Goal: Task Accomplishment & Management: Use online tool/utility

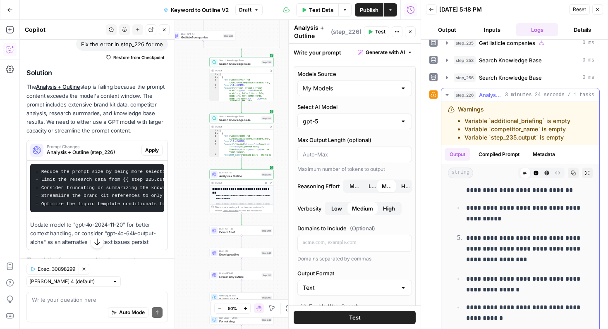
scroll to position [655, 0]
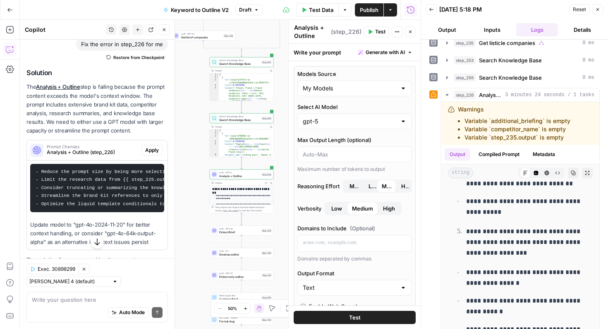
click at [395, 8] on button "Actions" at bounding box center [390, 9] width 13 height 13
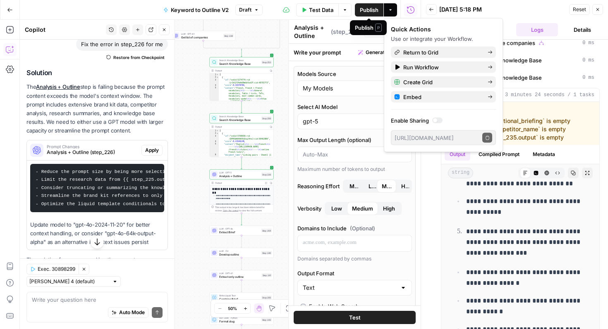
click at [374, 11] on span "Publish" at bounding box center [369, 10] width 19 height 8
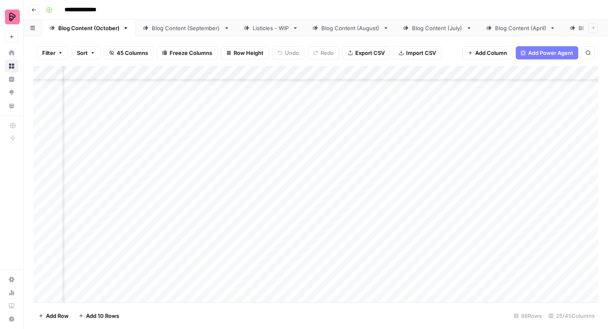
scroll to position [1426, 303]
click at [205, 144] on div "Add Column" at bounding box center [315, 184] width 564 height 236
click at [513, 121] on div "Add Column" at bounding box center [315, 184] width 564 height 236
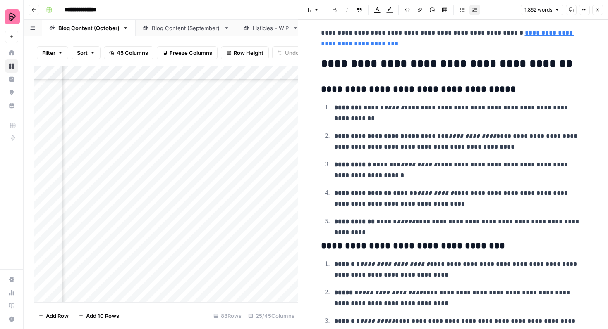
scroll to position [2764, 0]
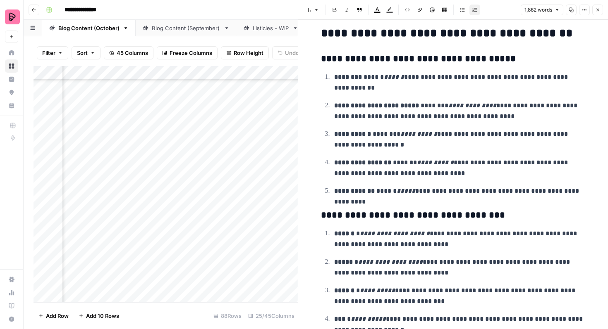
click at [597, 8] on icon "button" at bounding box center [597, 9] width 5 height 5
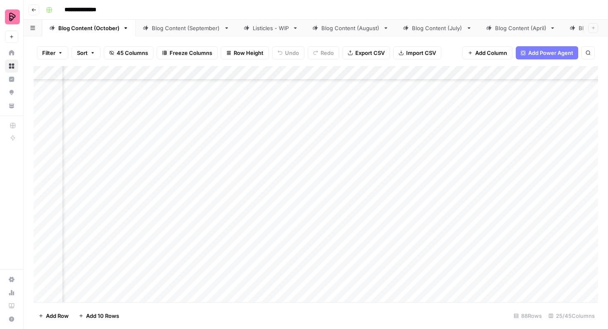
click at [255, 129] on div "Add Column" at bounding box center [315, 184] width 564 height 236
click at [254, 126] on div "Add Column" at bounding box center [315, 184] width 564 height 236
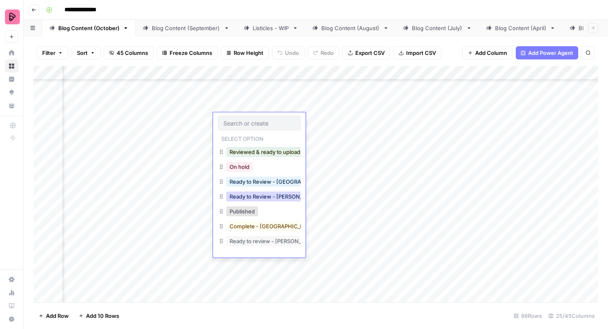
click at [271, 195] on button "Ready to Review - Rebekah" at bounding box center [275, 197] width 98 height 10
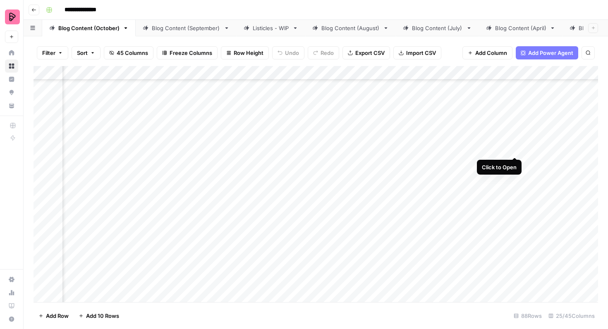
click at [514, 141] on div "Add Column" at bounding box center [315, 184] width 564 height 236
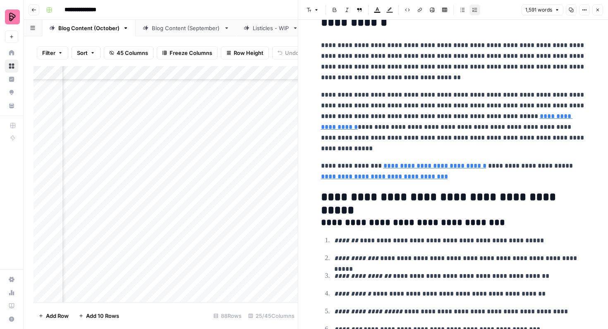
scroll to position [2903, 0]
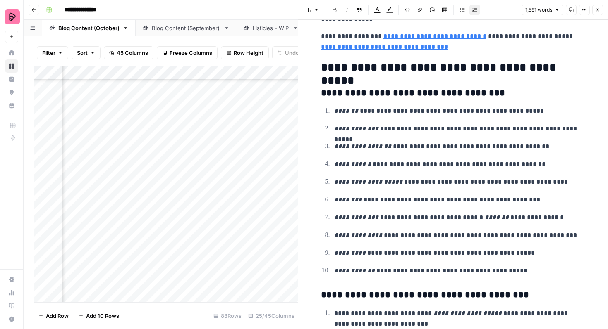
click at [598, 8] on icon "button" at bounding box center [597, 9] width 5 height 5
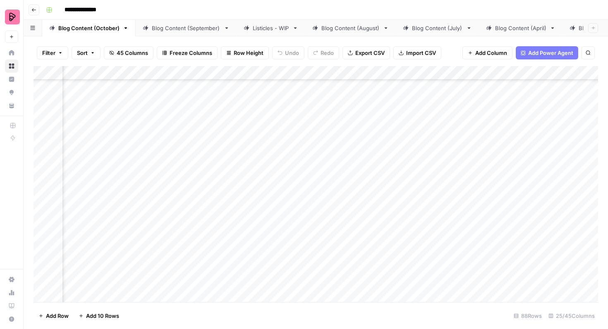
click at [252, 145] on div "Add Column" at bounding box center [315, 184] width 564 height 236
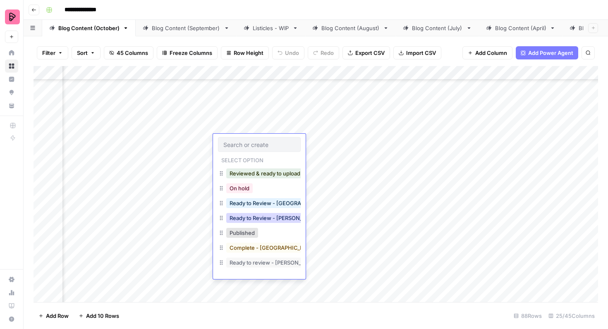
click at [272, 216] on button "Ready to Review - Rebekah" at bounding box center [275, 218] width 98 height 10
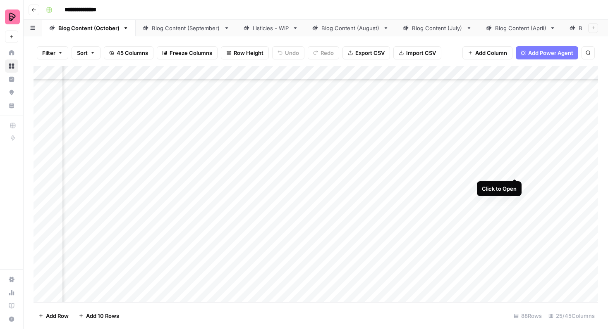
click at [512, 163] on div "Add Column" at bounding box center [315, 184] width 564 height 236
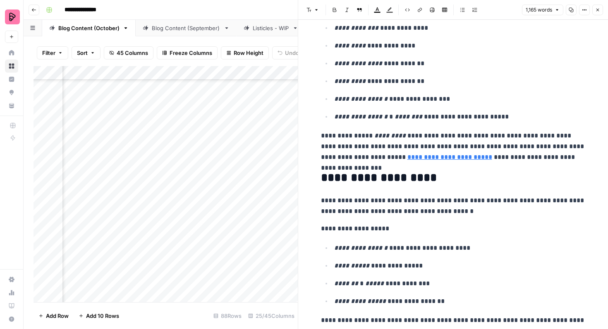
scroll to position [1042, 0]
click at [599, 11] on icon "button" at bounding box center [597, 9] width 5 height 5
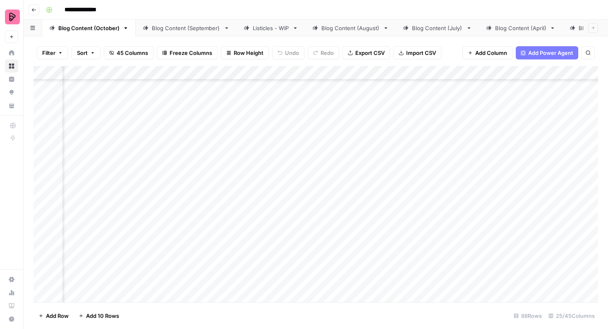
click at [273, 169] on div "Add Column" at bounding box center [315, 184] width 564 height 236
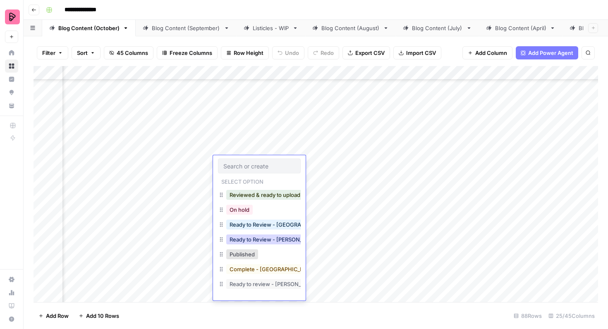
click at [276, 240] on button "Ready to Review - Rebekah" at bounding box center [275, 240] width 98 height 10
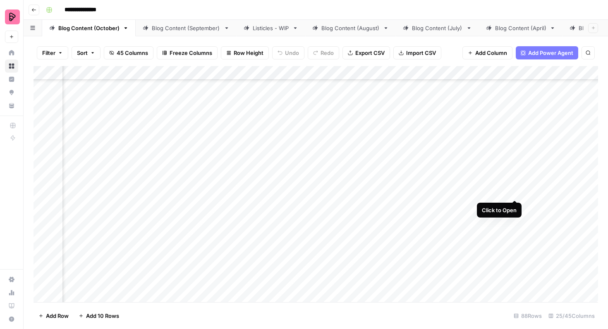
click at [513, 184] on div "Add Column" at bounding box center [315, 184] width 564 height 236
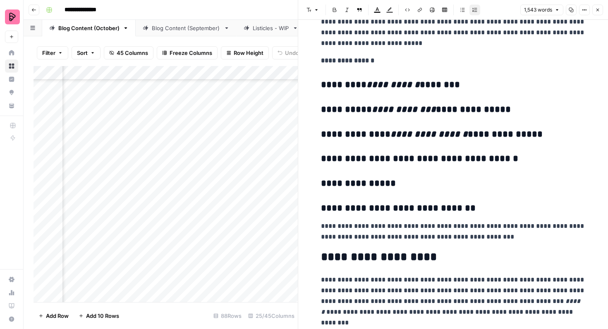
scroll to position [459, 0]
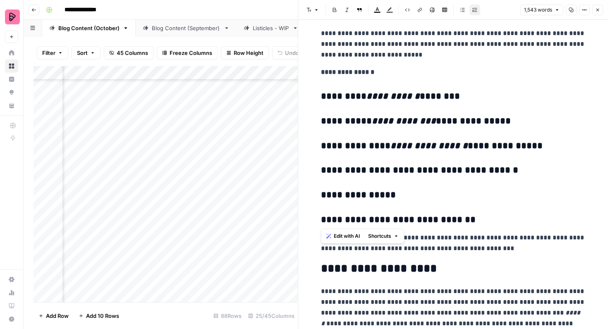
drag, startPoint x: 457, startPoint y: 219, endPoint x: 323, endPoint y: 94, distance: 182.8
click at [320, 12] on button "Font style" at bounding box center [312, 10] width 19 height 11
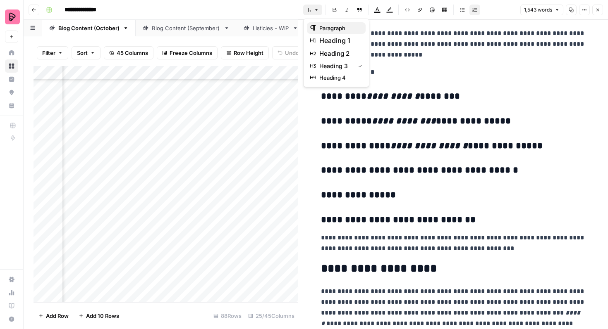
click at [323, 26] on span "paragraph" at bounding box center [339, 28] width 40 height 8
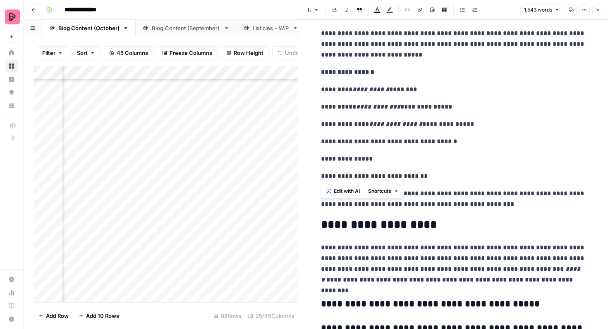
click at [452, 110] on p "**********" at bounding box center [453, 107] width 265 height 11
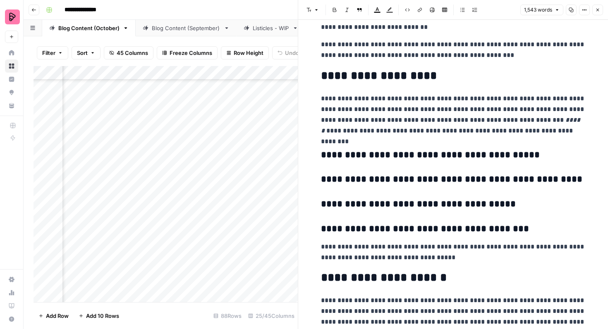
scroll to position [609, 0]
drag, startPoint x: 491, startPoint y: 232, endPoint x: 307, endPoint y: 152, distance: 201.4
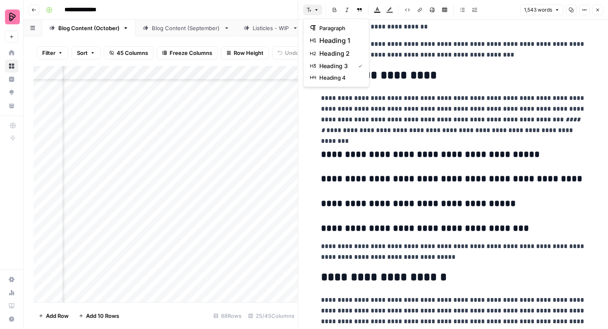
click at [316, 13] on button "Font style" at bounding box center [312, 10] width 19 height 11
click at [317, 26] on div "paragraph" at bounding box center [336, 28] width 52 height 8
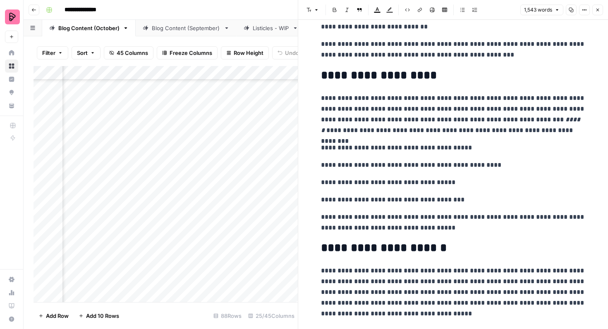
click at [401, 125] on p "**********" at bounding box center [453, 114] width 265 height 43
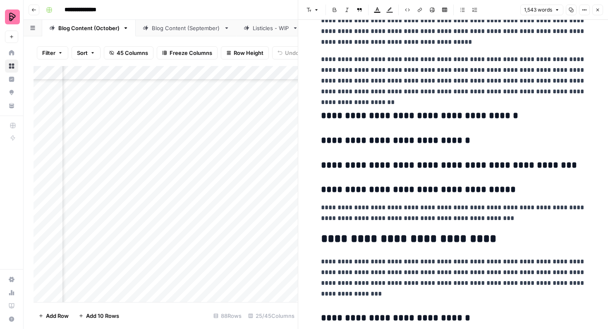
scroll to position [889, 0]
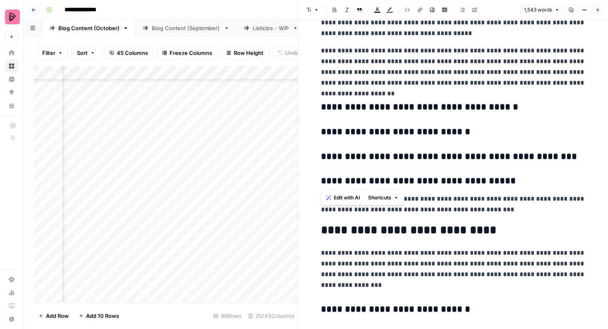
drag, startPoint x: 478, startPoint y: 185, endPoint x: 307, endPoint y: 108, distance: 187.4
click at [319, 10] on button "Font style" at bounding box center [312, 10] width 19 height 11
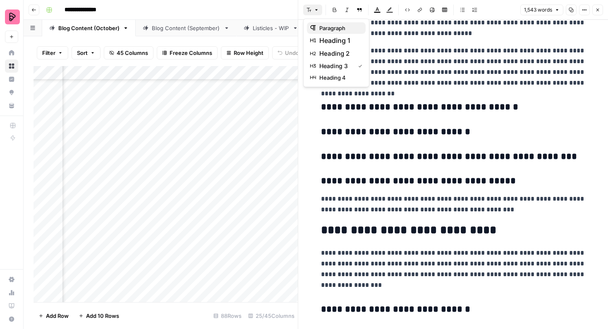
click at [319, 28] on span "paragraph" at bounding box center [339, 28] width 40 height 8
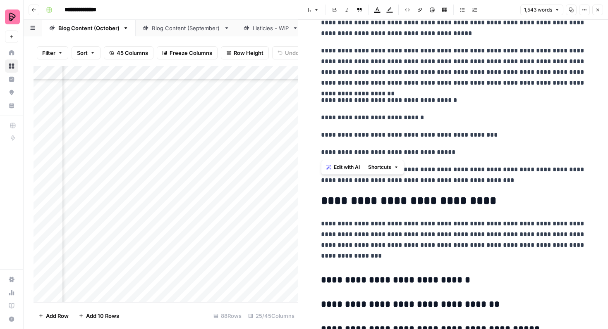
click at [419, 114] on p "**********" at bounding box center [453, 117] width 265 height 11
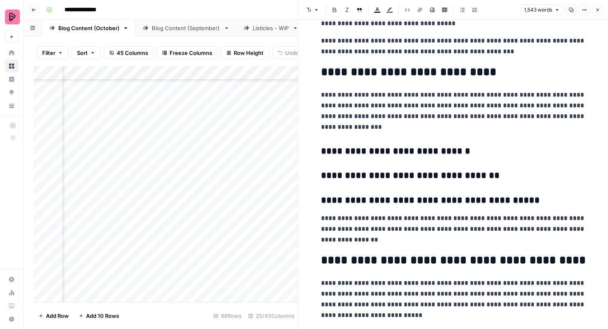
scroll to position [1071, 0]
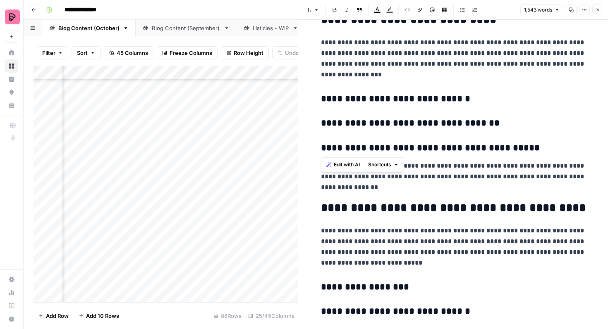
drag, startPoint x: 511, startPoint y: 147, endPoint x: 322, endPoint y: 95, distance: 196.6
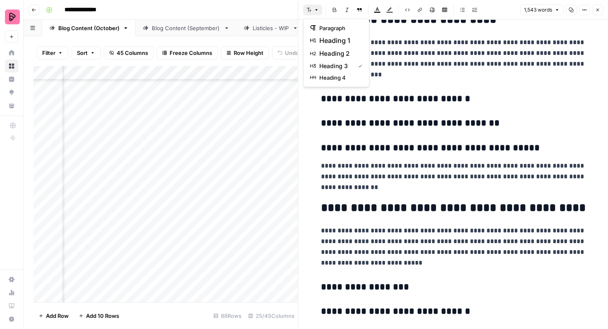
click at [321, 12] on button "Font style" at bounding box center [312, 10] width 19 height 11
click at [322, 26] on span "paragraph" at bounding box center [339, 28] width 40 height 8
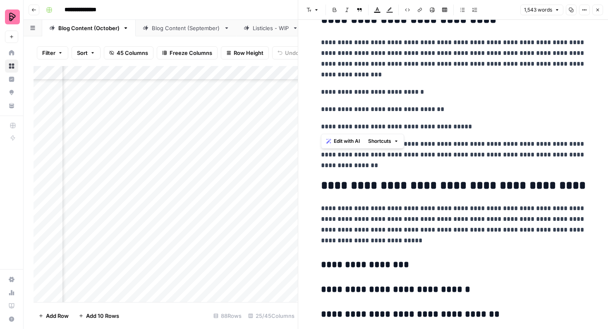
click at [397, 123] on p "**********" at bounding box center [453, 127] width 265 height 11
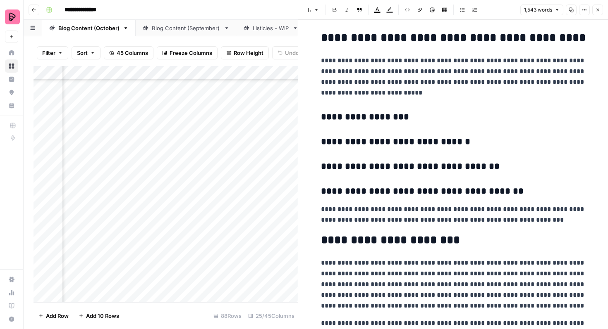
scroll to position [1239, 0]
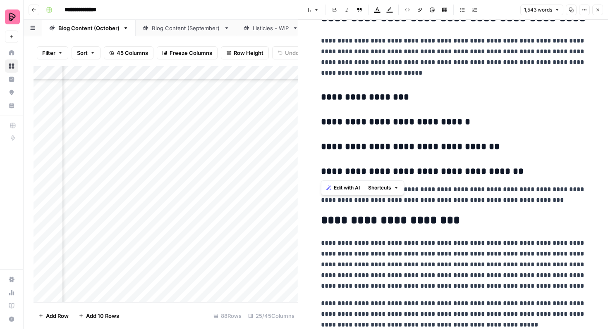
drag, startPoint x: 508, startPoint y: 169, endPoint x: 298, endPoint y: 91, distance: 224.4
click at [298, 91] on div "**********" at bounding box center [453, 164] width 310 height 329
click at [318, 9] on icon "button" at bounding box center [316, 9] width 5 height 5
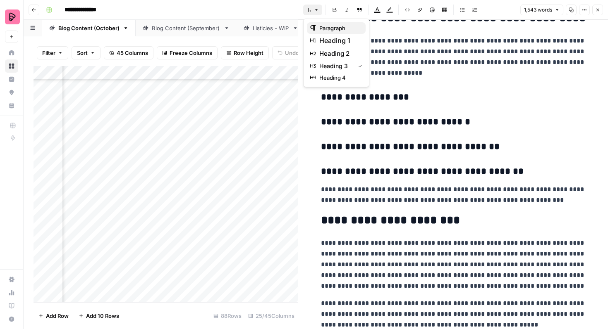
click at [318, 25] on div "paragraph" at bounding box center [336, 28] width 52 height 8
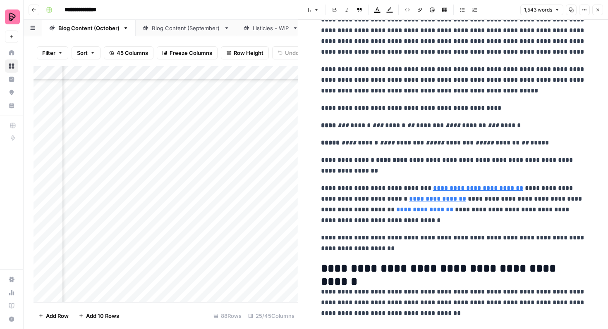
click at [443, 232] on div "**********" at bounding box center [453, 48] width 274 height 2918
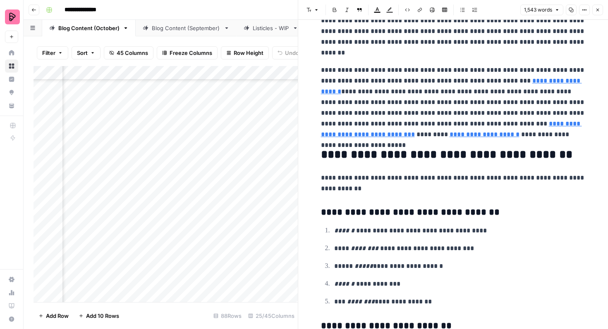
scroll to position [2453, 0]
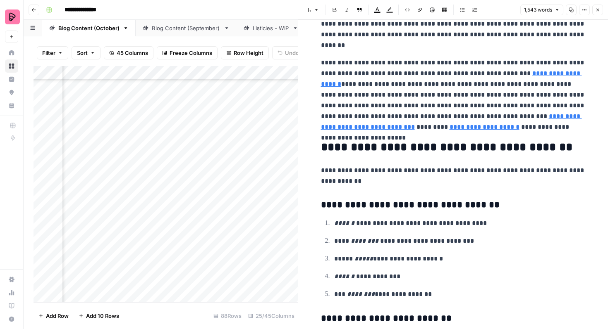
click at [597, 12] on icon "button" at bounding box center [597, 9] width 5 height 5
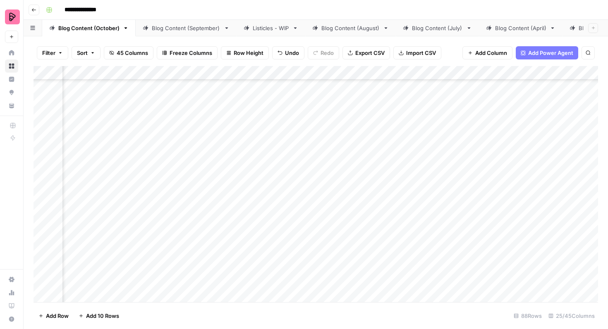
click at [254, 189] on div "Add Column" at bounding box center [315, 184] width 564 height 236
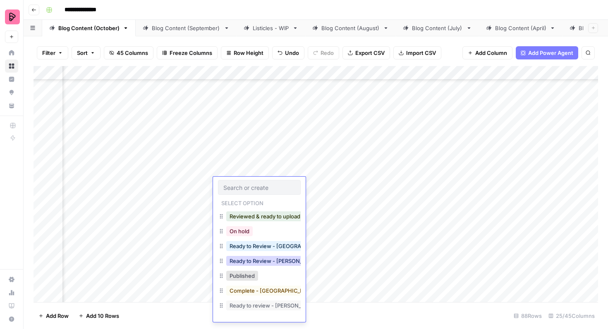
click at [271, 260] on button "Ready to Review - Rebekah" at bounding box center [275, 261] width 98 height 10
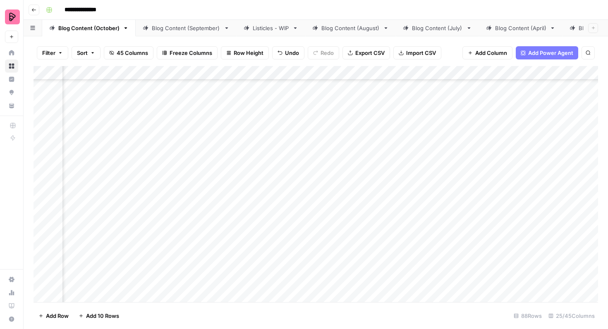
scroll to position [1526, 470]
click at [570, 172] on div "Add Column" at bounding box center [315, 184] width 564 height 236
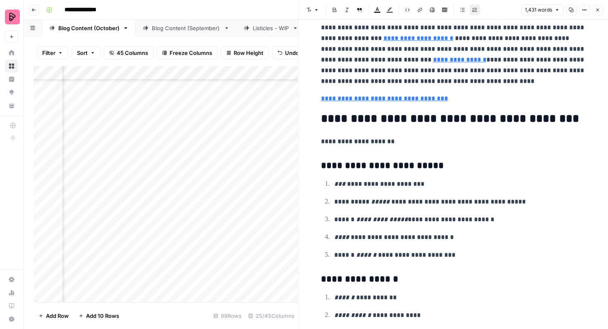
scroll to position [2120, 0]
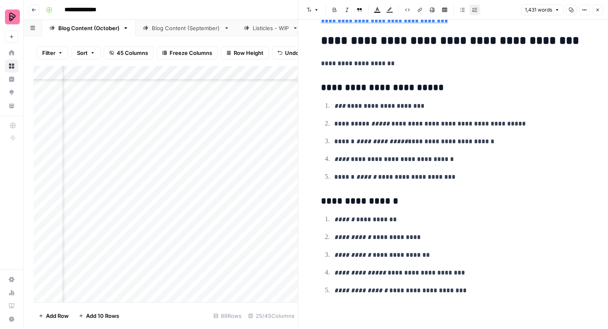
click at [595, 9] on icon "button" at bounding box center [597, 9] width 5 height 5
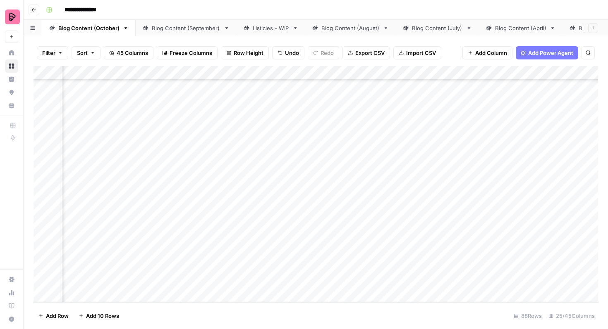
click at [325, 175] on div "Add Column" at bounding box center [315, 184] width 564 height 236
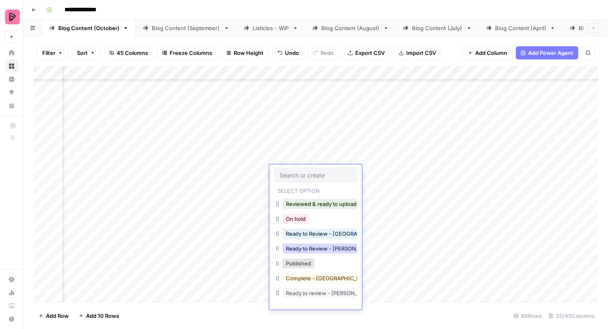
click at [335, 247] on button "Ready to Review - Rebekah" at bounding box center [331, 249] width 98 height 10
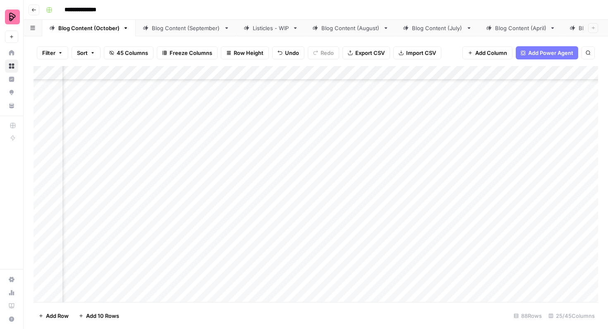
click at [572, 193] on div "Add Column" at bounding box center [315, 184] width 564 height 236
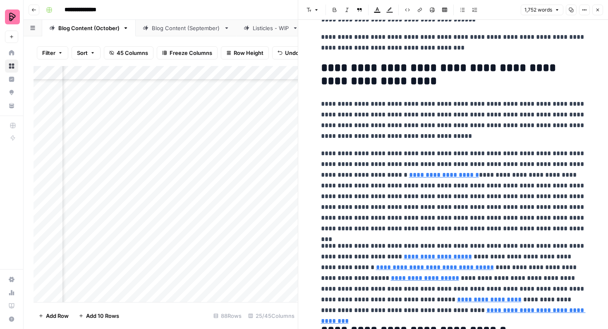
scroll to position [2417, 0]
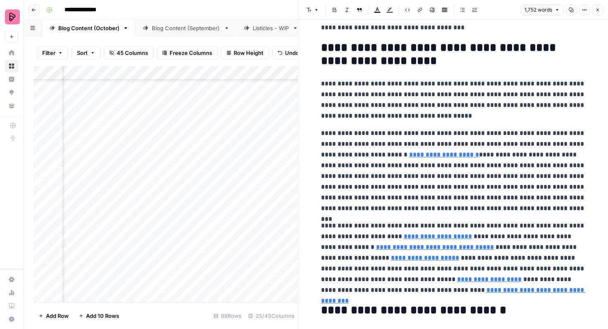
click at [597, 8] on icon "button" at bounding box center [597, 9] width 5 height 5
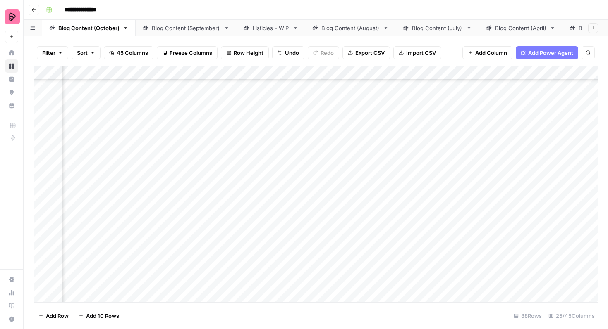
click at [315, 198] on div "Add Column" at bounding box center [315, 184] width 564 height 236
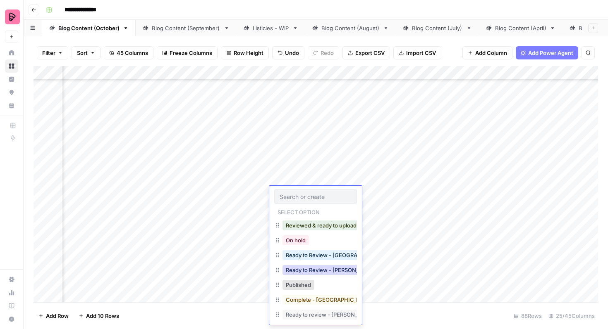
click at [326, 269] on button "Ready to Review - Rebekah" at bounding box center [331, 270] width 98 height 10
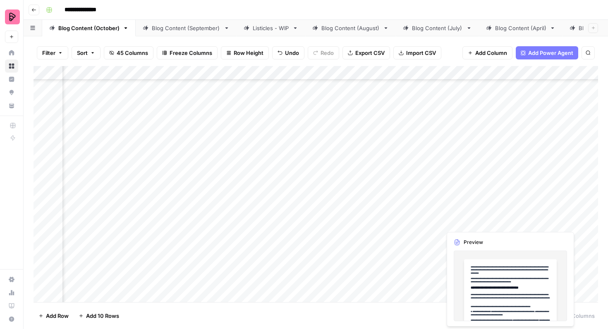
click at [570, 215] on div "Add Column" at bounding box center [315, 184] width 564 height 236
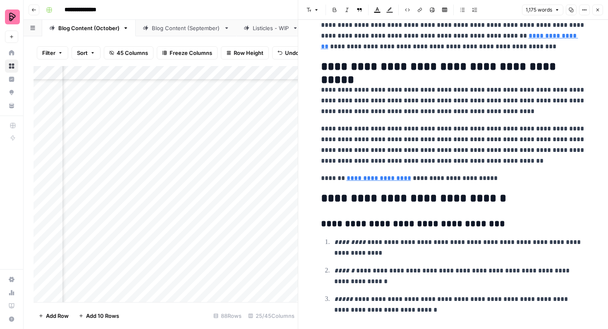
scroll to position [1491, 0]
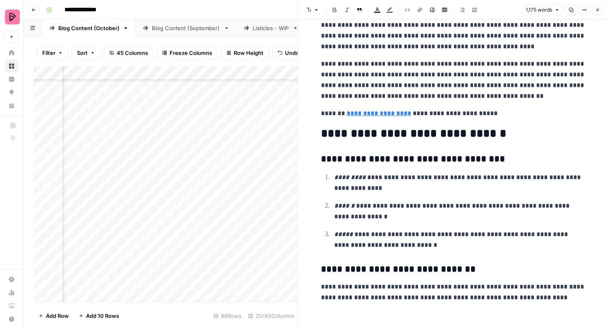
click at [595, 14] on button "Close" at bounding box center [597, 10] width 11 height 11
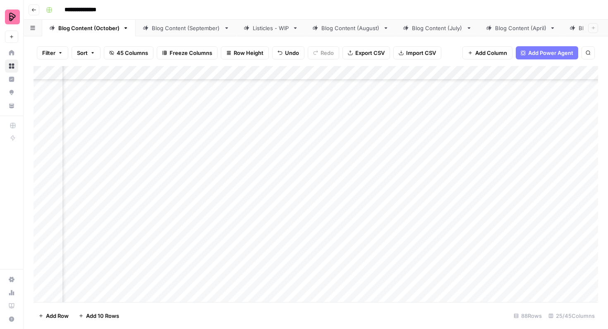
click at [570, 212] on div "Add Column" at bounding box center [315, 184] width 564 height 236
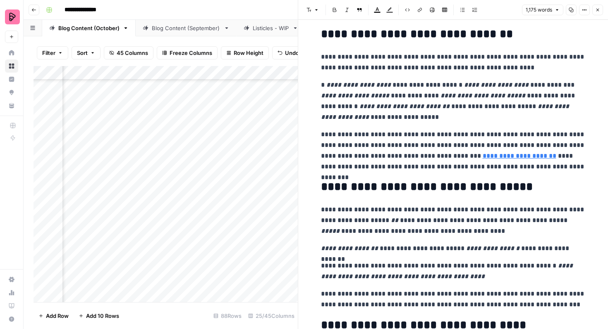
scroll to position [738, 0]
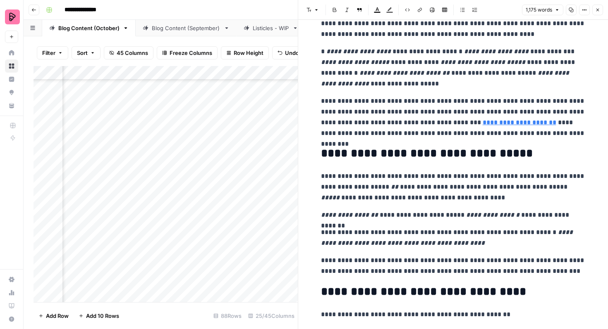
click at [597, 12] on icon "button" at bounding box center [597, 9] width 5 height 5
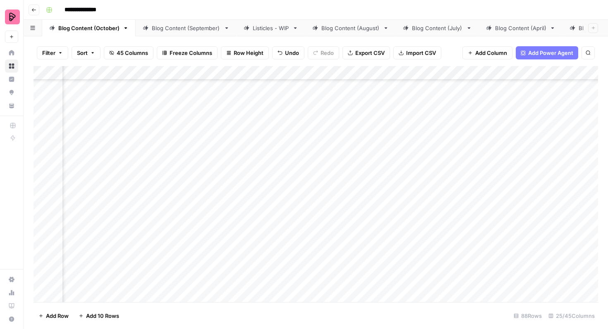
scroll to position [1526, 363]
click at [219, 216] on div "Add Column" at bounding box center [315, 184] width 564 height 236
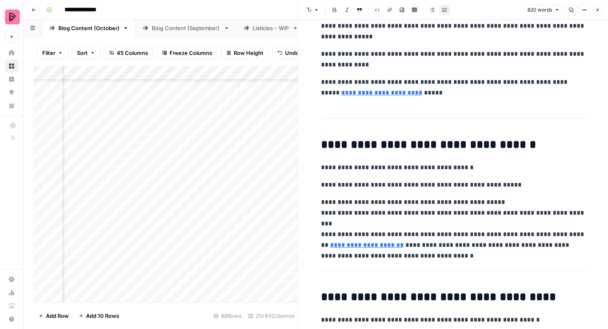
scroll to position [812, 0]
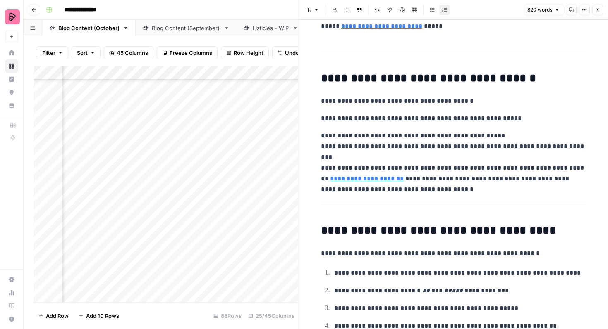
click at [597, 10] on icon "button" at bounding box center [597, 9] width 5 height 5
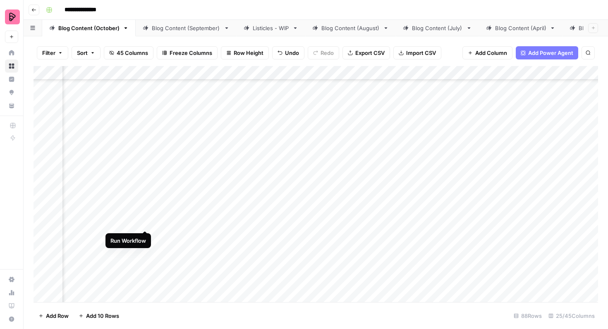
click at [144, 215] on div "Add Column" at bounding box center [315, 184] width 564 height 236
click at [483, 207] on div "Add Column" at bounding box center [315, 184] width 564 height 236
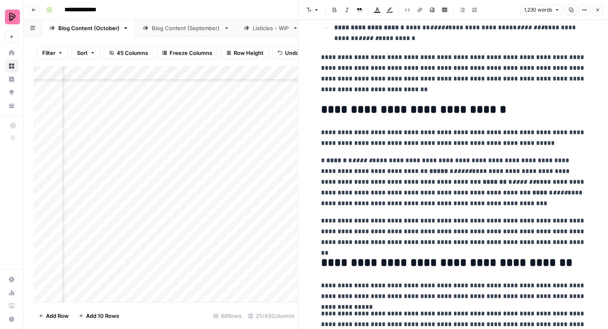
scroll to position [211, 0]
click at [594, 11] on button "Close" at bounding box center [597, 10] width 11 height 11
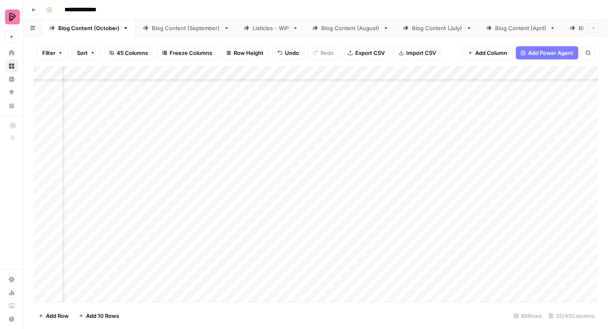
click at [239, 220] on div "Add Column" at bounding box center [315, 184] width 564 height 236
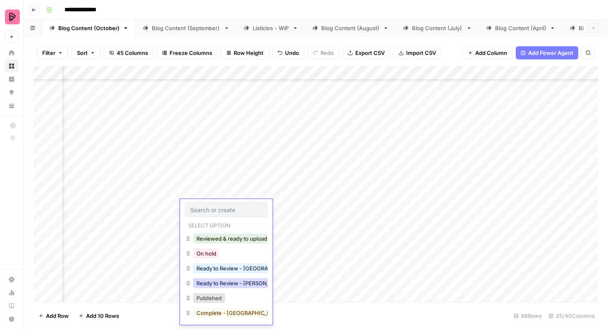
click at [240, 282] on button "Ready to Review - Rebekah" at bounding box center [242, 284] width 98 height 10
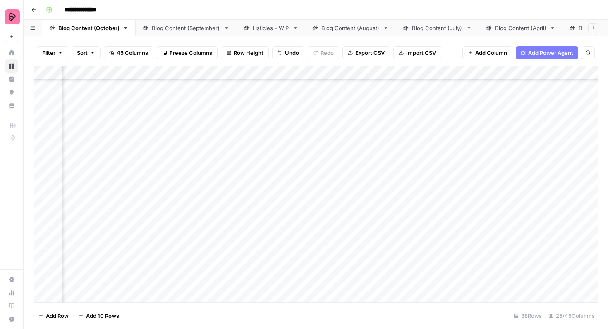
scroll to position [1442, 436]
click at [266, 126] on div "Add Column" at bounding box center [315, 184] width 564 height 236
click at [520, 236] on div "Add Column" at bounding box center [315, 184] width 564 height 236
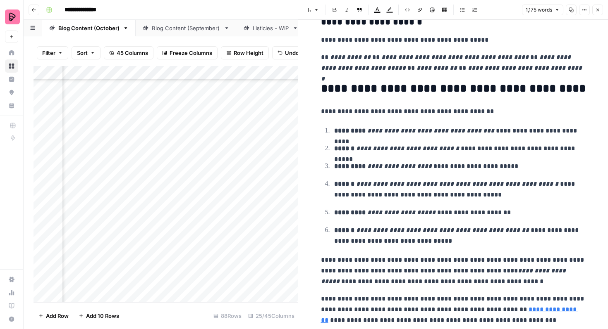
scroll to position [1156, 0]
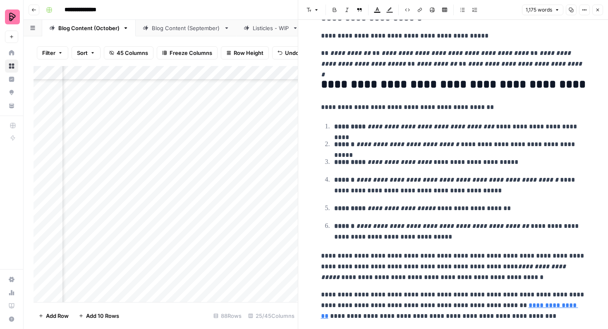
click at [596, 17] on header "Font style Bold Italic Block quote Text color Highlight color Code block Link I…" at bounding box center [453, 10] width 310 height 20
click at [597, 13] on button "Close" at bounding box center [597, 10] width 11 height 11
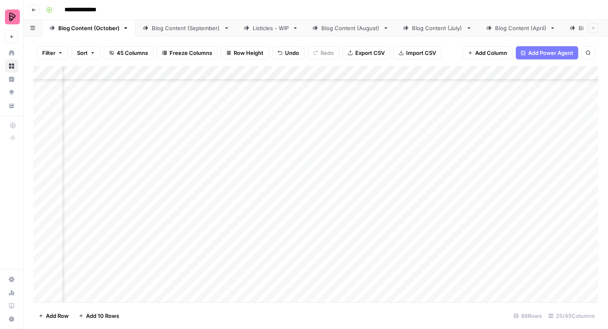
click at [278, 243] on div "Add Column" at bounding box center [315, 184] width 564 height 236
click at [272, 243] on div "Add Column" at bounding box center [315, 184] width 564 height 236
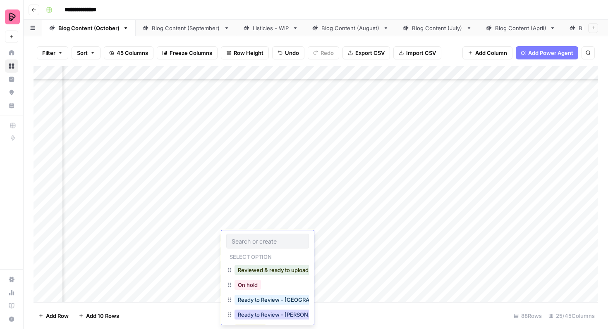
click at [273, 315] on button "Ready to Review - Rebekah" at bounding box center [283, 315] width 98 height 10
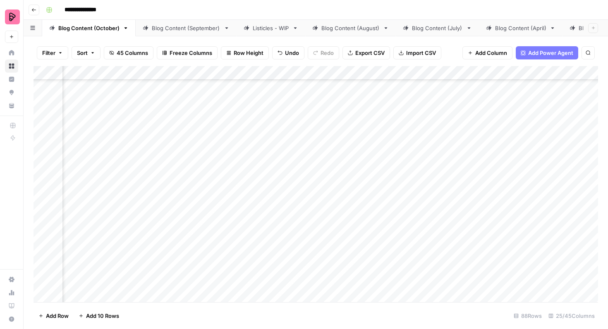
scroll to position [1458, 401]
click at [183, 110] on div "Add Column" at bounding box center [315, 184] width 564 height 236
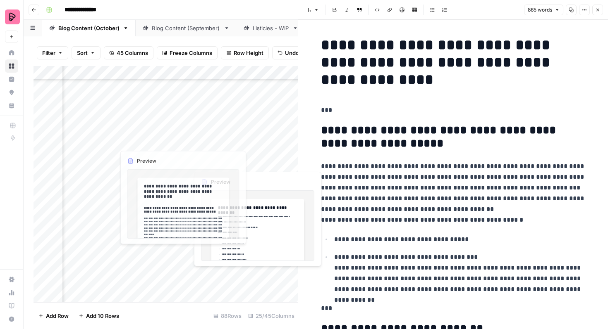
scroll to position [1458, 369]
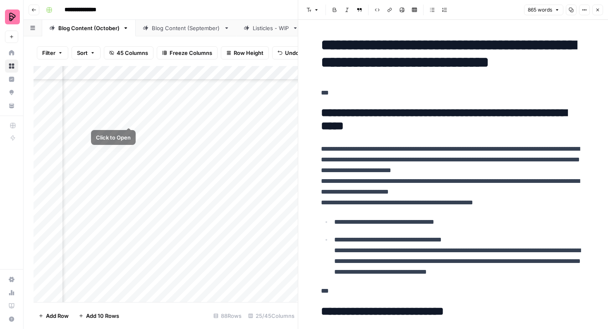
click at [129, 110] on div "Add Column" at bounding box center [165, 184] width 264 height 236
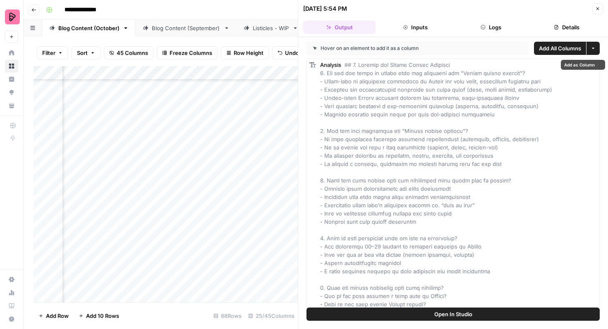
click at [415, 317] on button "Open In Studio" at bounding box center [452, 314] width 293 height 13
click at [596, 9] on icon "button" at bounding box center [597, 8] width 3 height 3
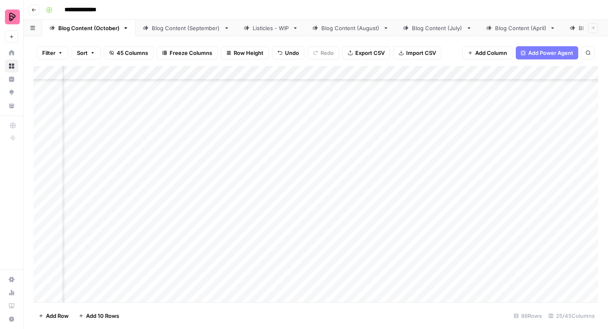
scroll to position [1458, 459]
click at [581, 112] on div "Add Column" at bounding box center [315, 184] width 564 height 236
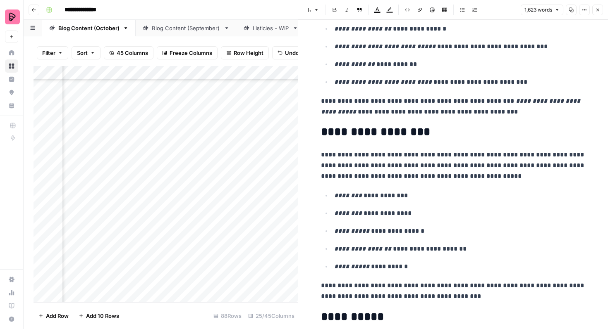
scroll to position [1148, 0]
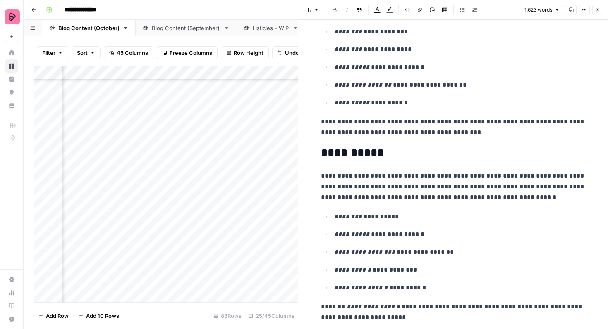
click at [595, 13] on button "Close" at bounding box center [597, 10] width 11 height 11
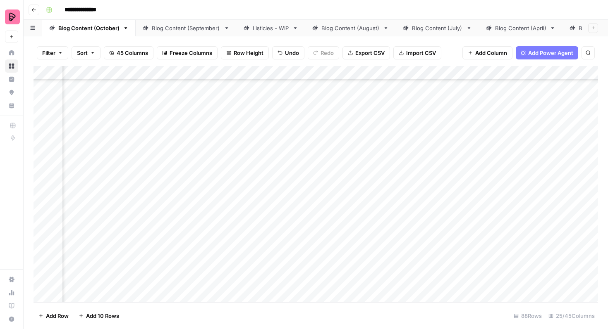
click at [341, 116] on div "Add Column" at bounding box center [315, 184] width 564 height 236
click at [338, 117] on div "Add Column" at bounding box center [315, 184] width 564 height 236
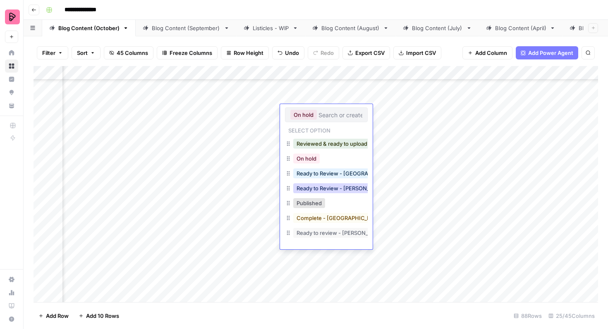
click at [345, 188] on button "Ready to Review - Rebekah" at bounding box center [342, 189] width 98 height 10
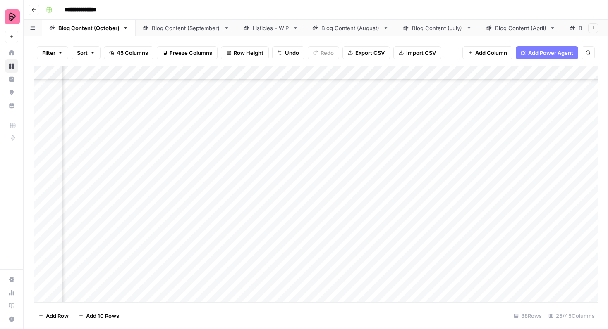
scroll to position [1682, 459]
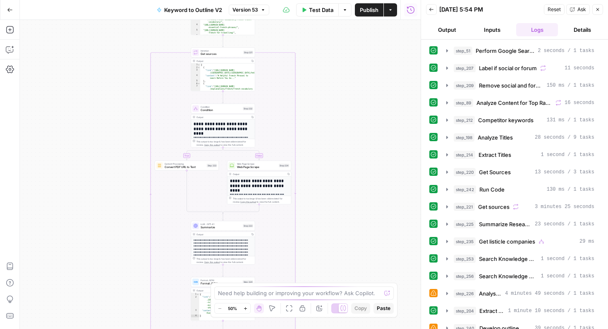
scroll to position [44, 0]
click at [496, 296] on span "Analysis + Outline" at bounding box center [490, 294] width 23 height 8
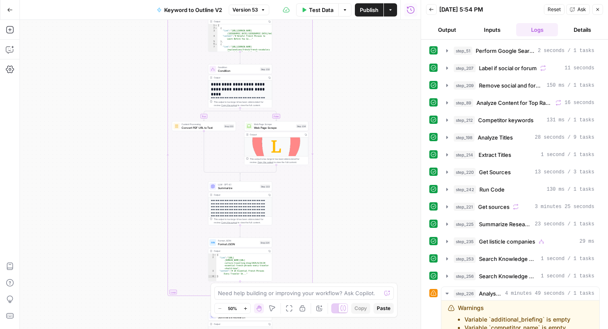
scroll to position [121, 0]
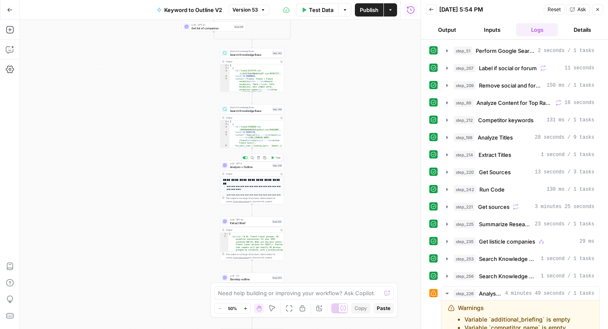
click at [261, 169] on span "Analysis + Outline" at bounding box center [250, 167] width 41 height 4
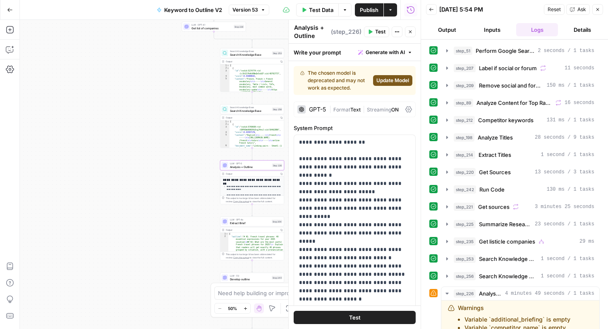
click at [317, 110] on div "GPT-5" at bounding box center [317, 110] width 17 height 6
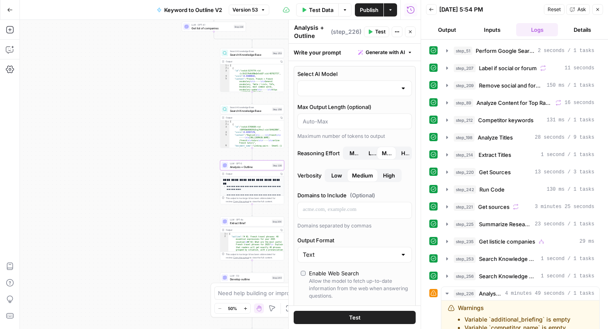
type input "gpt-5"
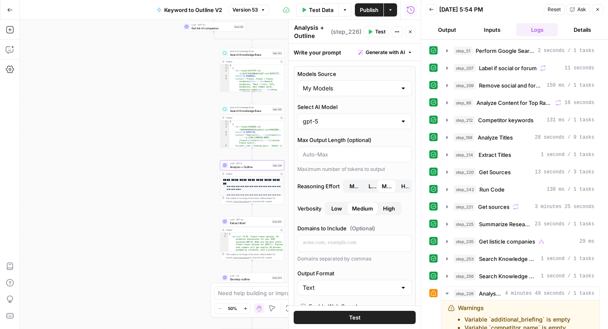
click at [404, 124] on div at bounding box center [403, 121] width 7 height 8
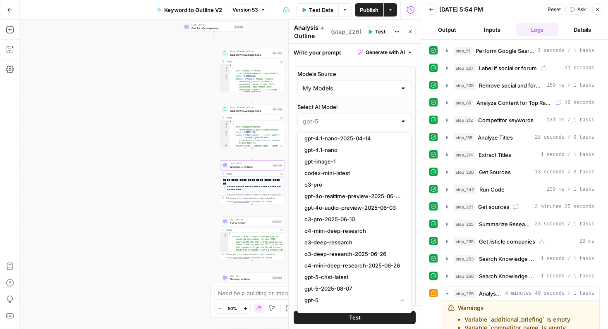
scroll to position [730, 0]
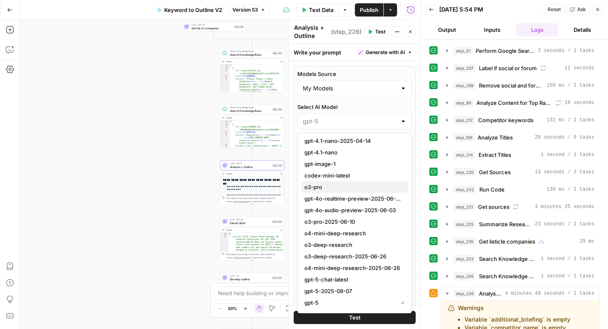
click at [343, 188] on span "o3-pro" at bounding box center [352, 187] width 97 height 8
type input "o3-pro"
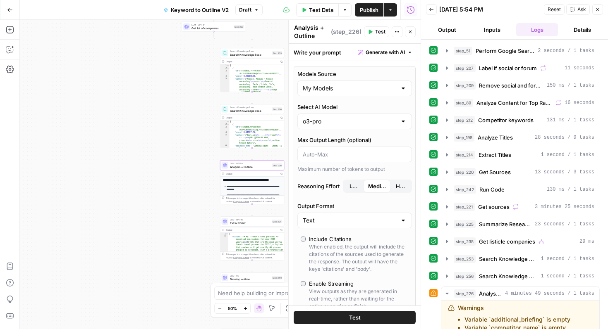
click at [409, 33] on icon "button" at bounding box center [410, 31] width 5 height 5
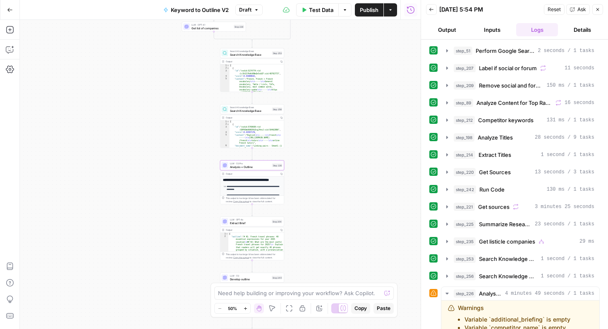
click at [372, 16] on button "Publish" at bounding box center [369, 9] width 29 height 13
